Goal: Check status

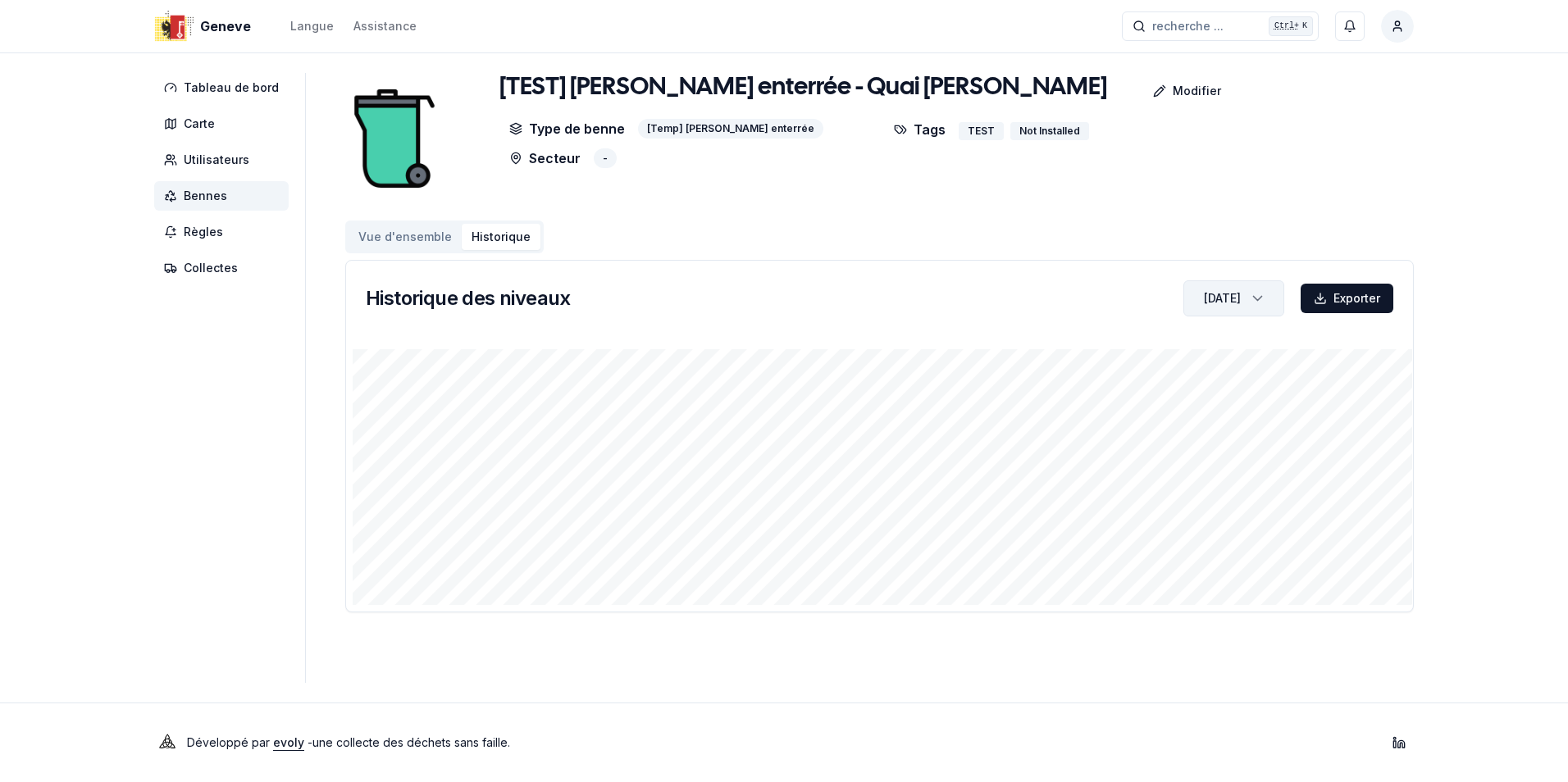
click at [1260, 302] on icon "button" at bounding box center [1258, 298] width 16 height 25
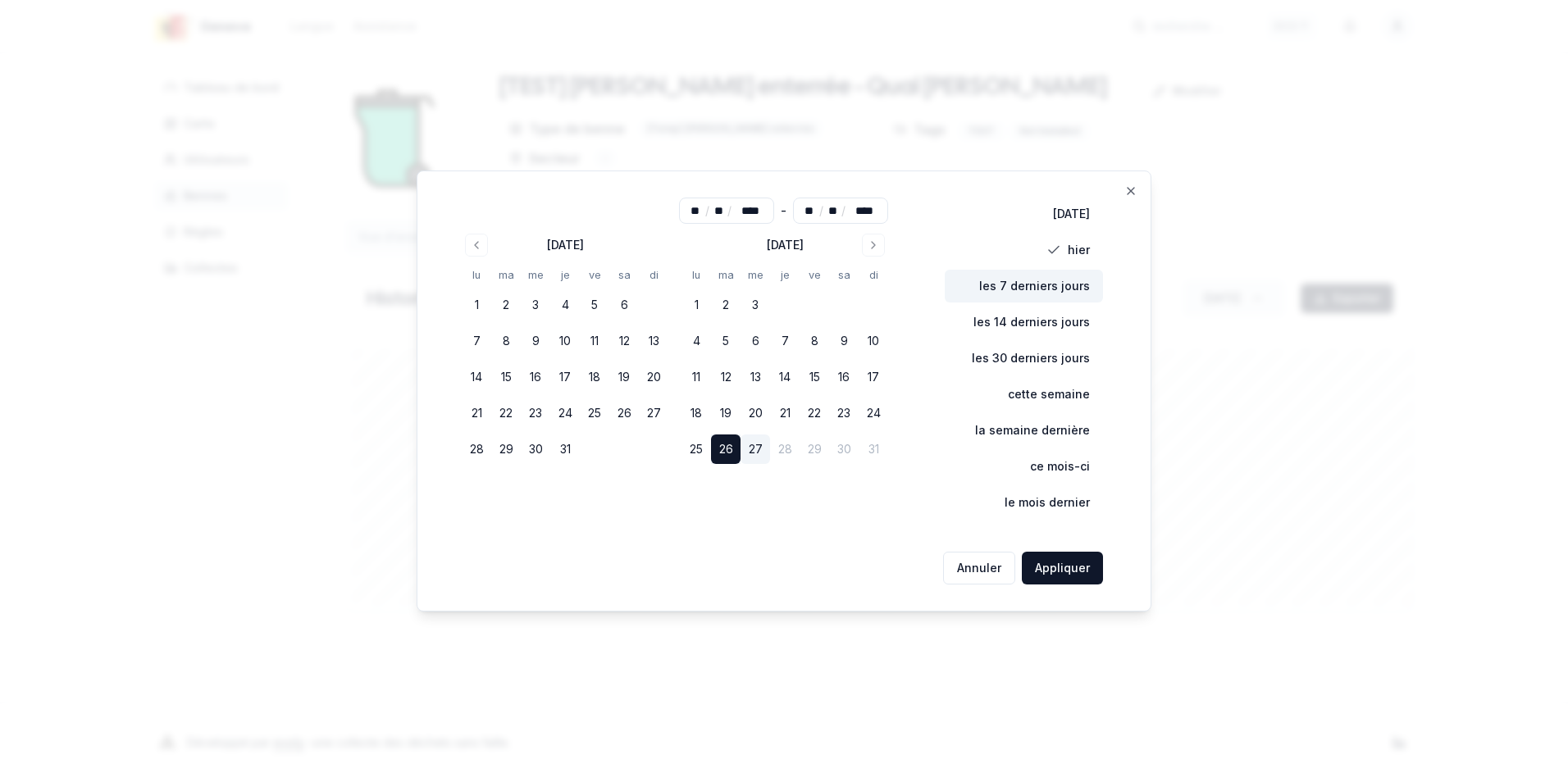
click at [1068, 280] on button "les 7 derniers jours" at bounding box center [1024, 286] width 158 height 32
type input "**"
click at [1055, 571] on button "Appliquer" at bounding box center [1062, 568] width 81 height 32
